Goal: Transaction & Acquisition: Purchase product/service

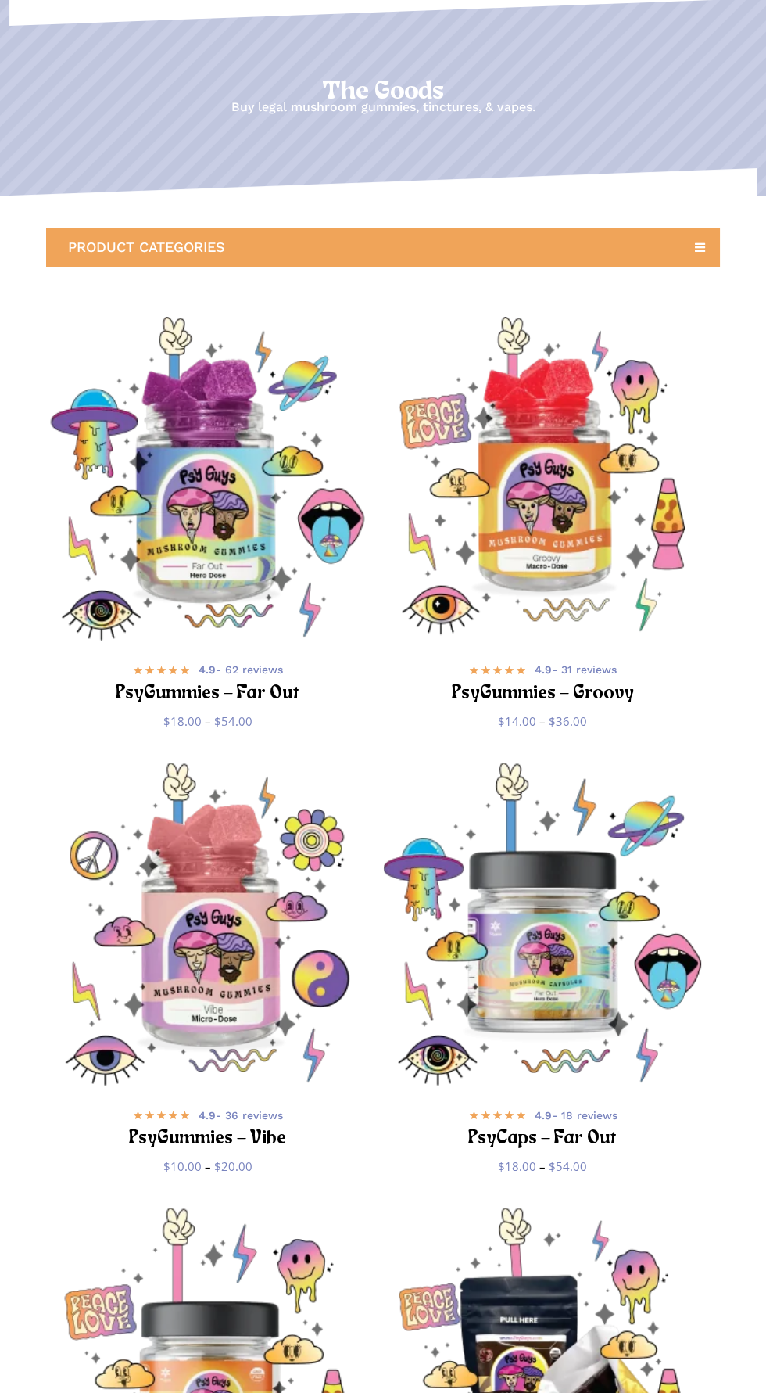
scroll to position [83, 0]
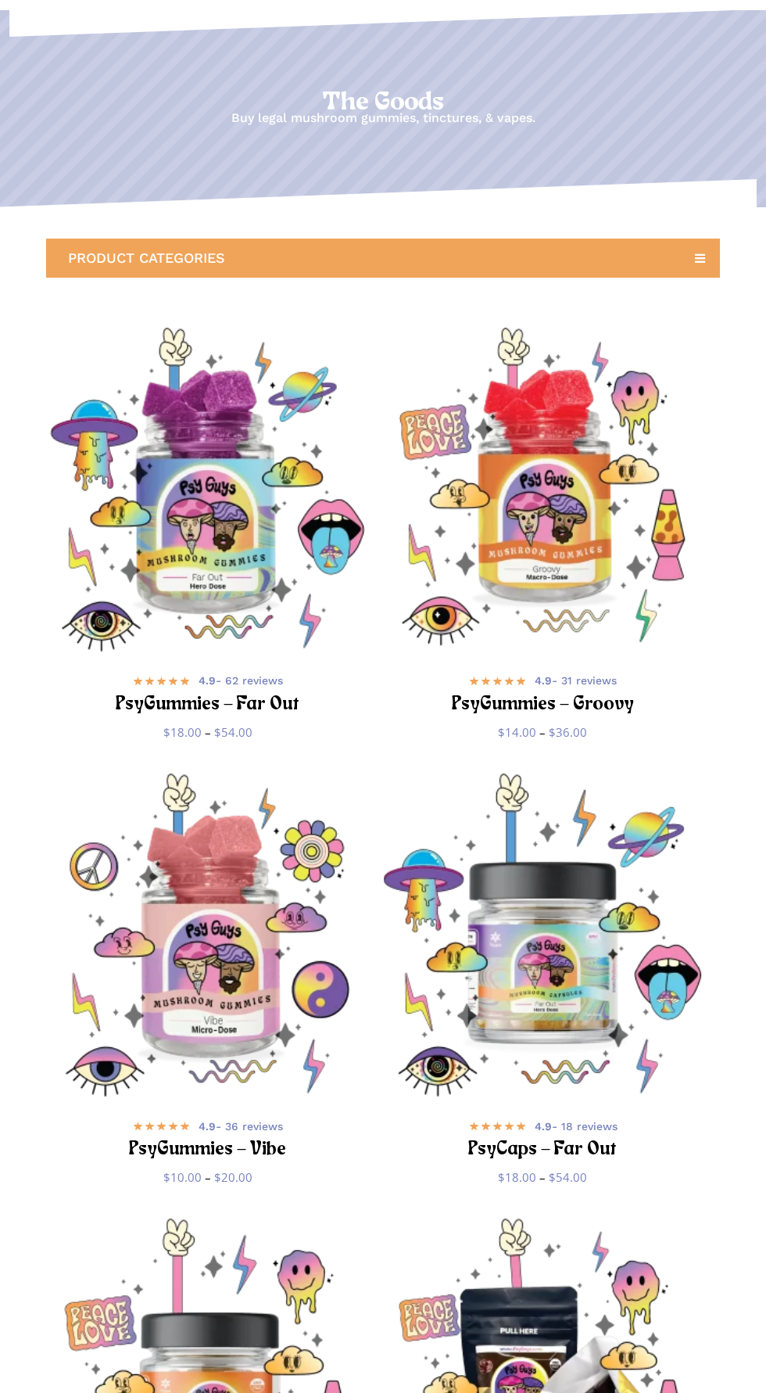
click at [210, 620] on img "PsyGummies - Far Out" at bounding box center [208, 490] width 324 height 324
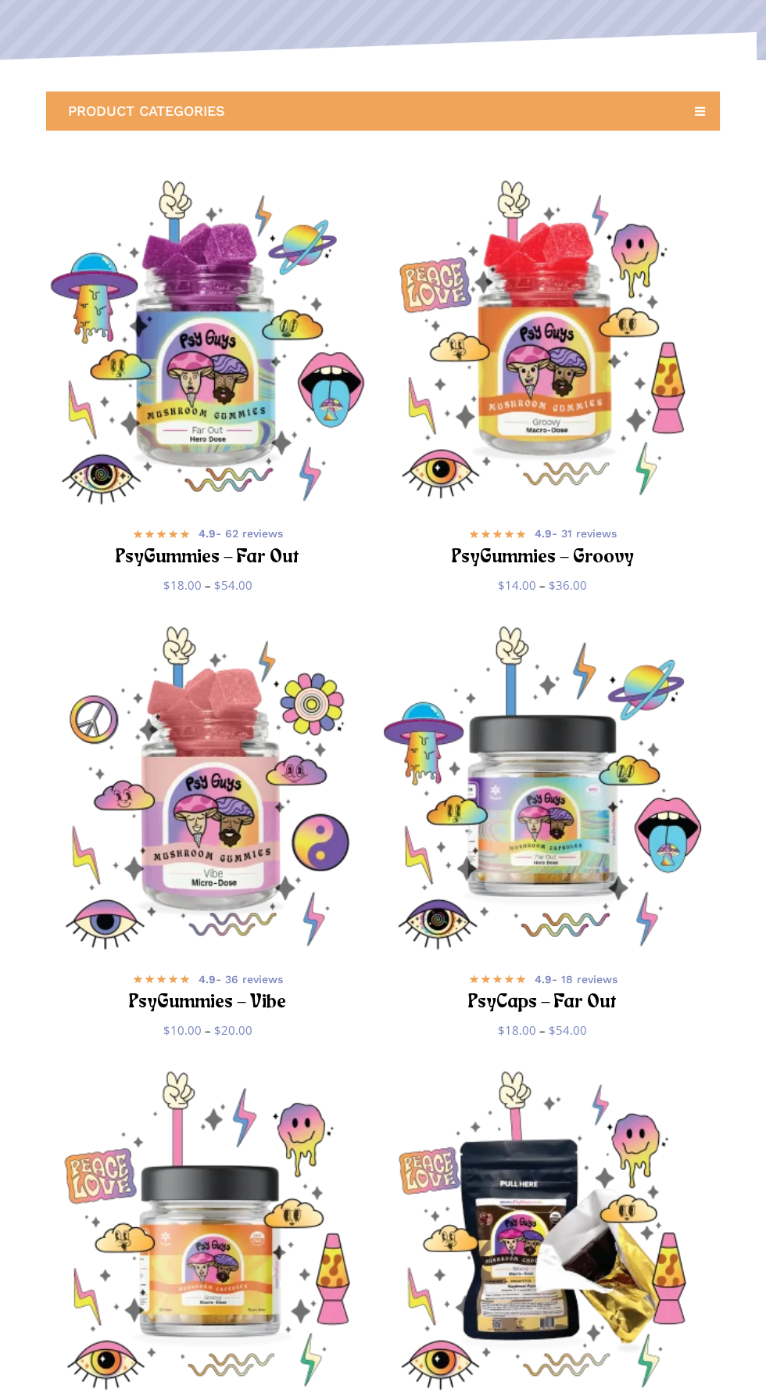
scroll to position [228, 0]
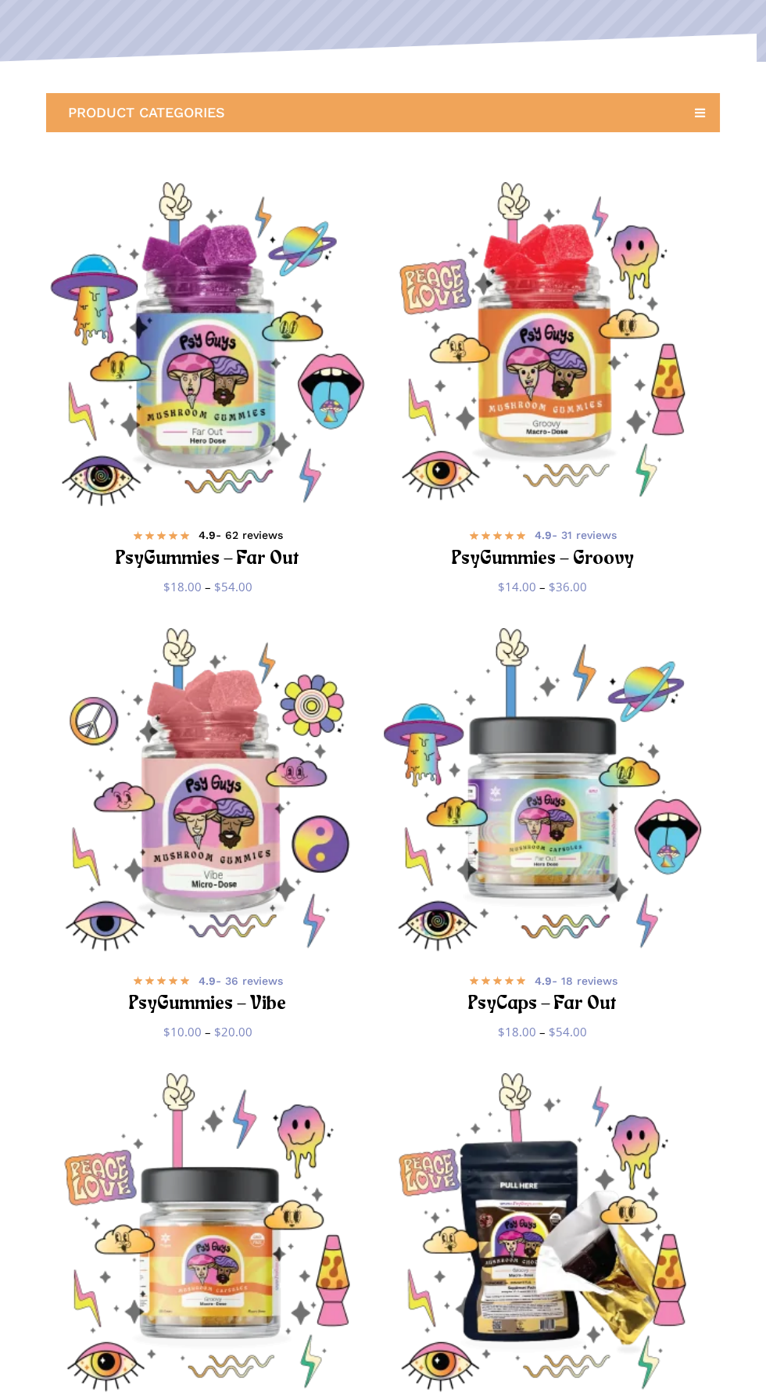
click at [206, 534] on b "4.9" at bounding box center [207, 535] width 17 height 13
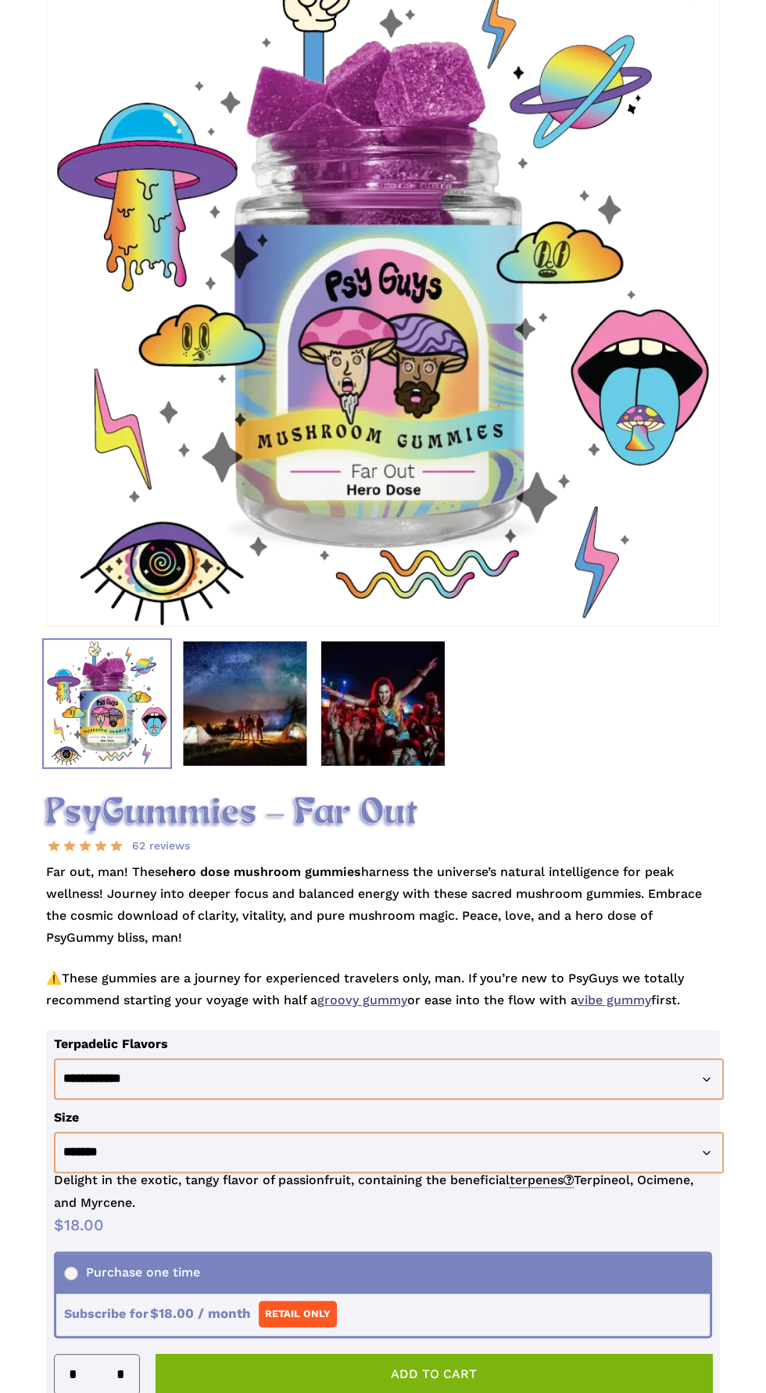
scroll to position [255, 0]
